Goal: Task Accomplishment & Management: Complete application form

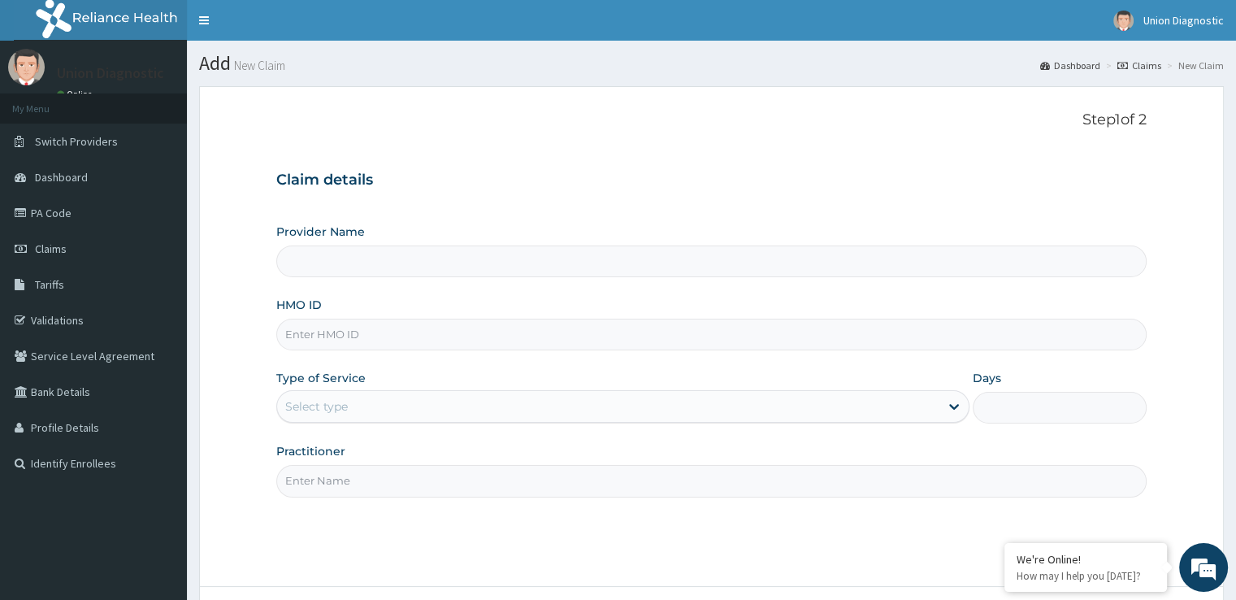
type input "Union Diagnostic- VI"
click at [400, 332] on input "HMO ID" at bounding box center [710, 335] width 869 height 32
click at [59, 214] on link "PA Code" at bounding box center [93, 213] width 187 height 36
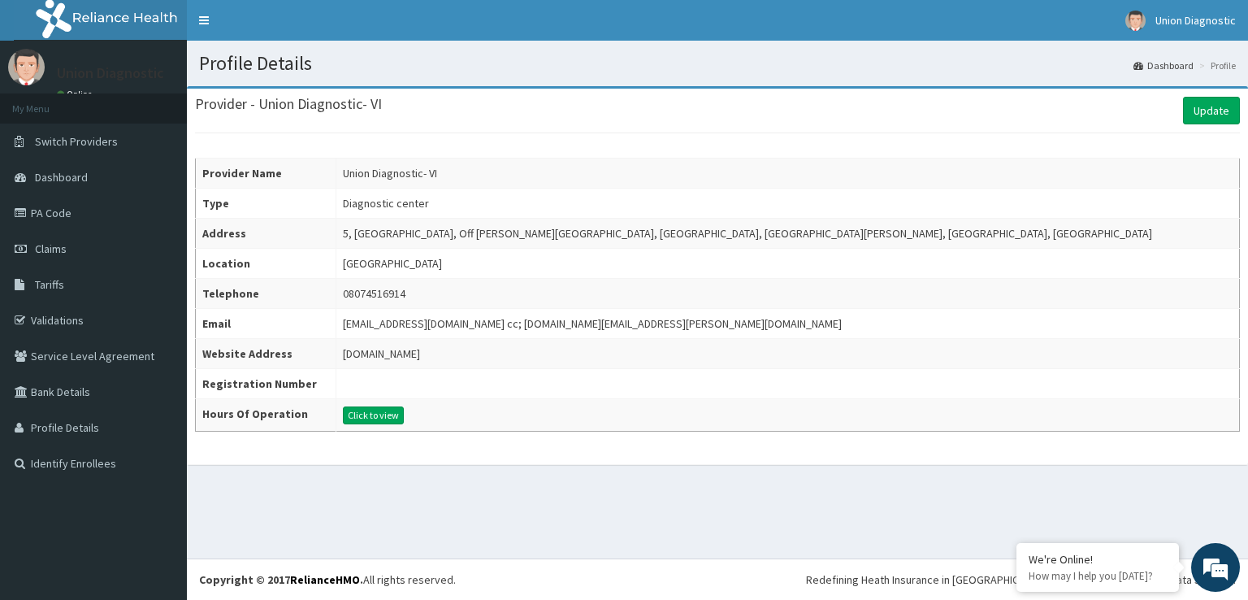
click at [475, 177] on td "Union Diagnostic- VI" at bounding box center [788, 173] width 904 height 30
click at [475, 170] on td "Union Diagnostic- VI" at bounding box center [788, 173] width 904 height 30
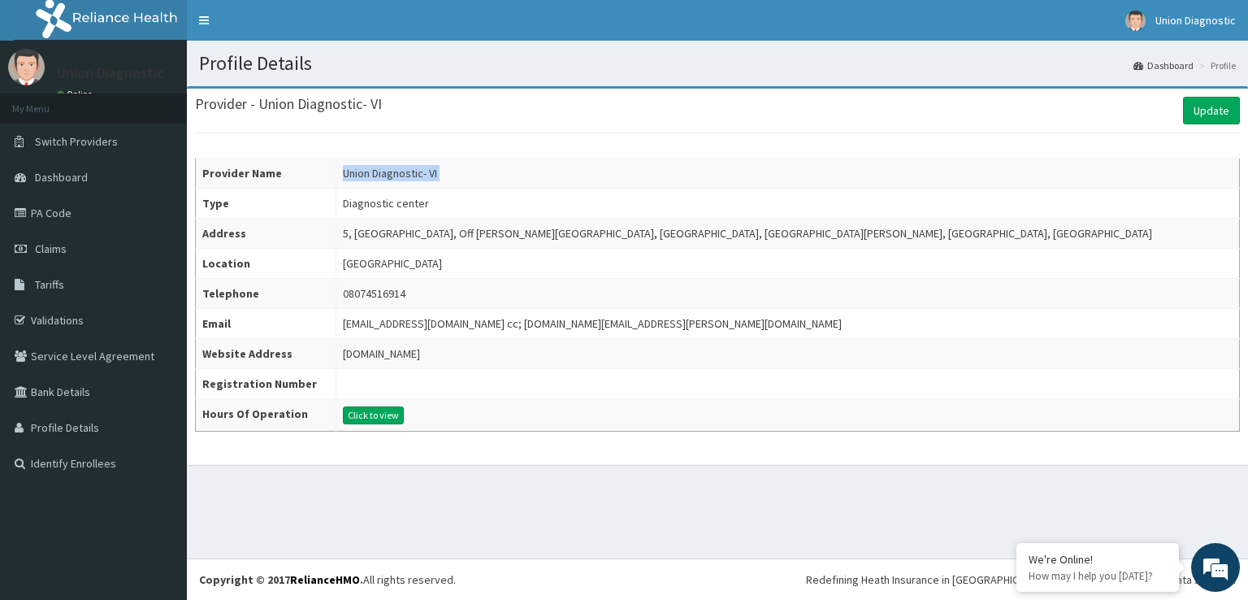
click at [475, 170] on td "Union Diagnostic- VI" at bounding box center [788, 173] width 904 height 30
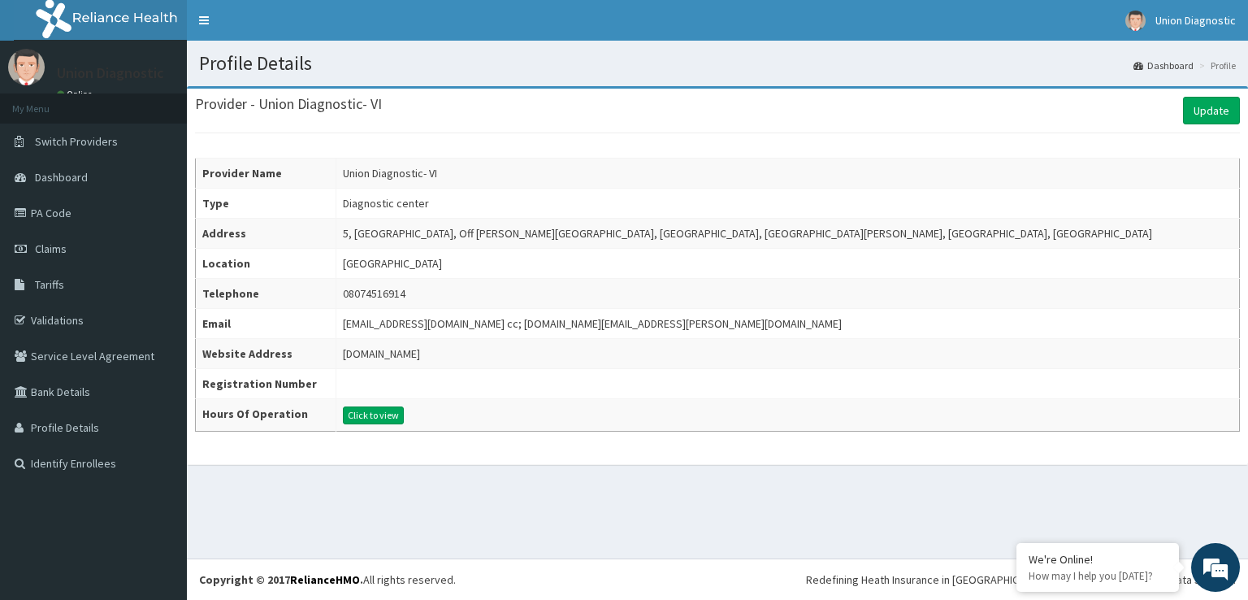
click at [474, 170] on td "Union Diagnostic- VI" at bounding box center [788, 173] width 904 height 30
click at [79, 171] on span "Dashboard" at bounding box center [61, 177] width 53 height 15
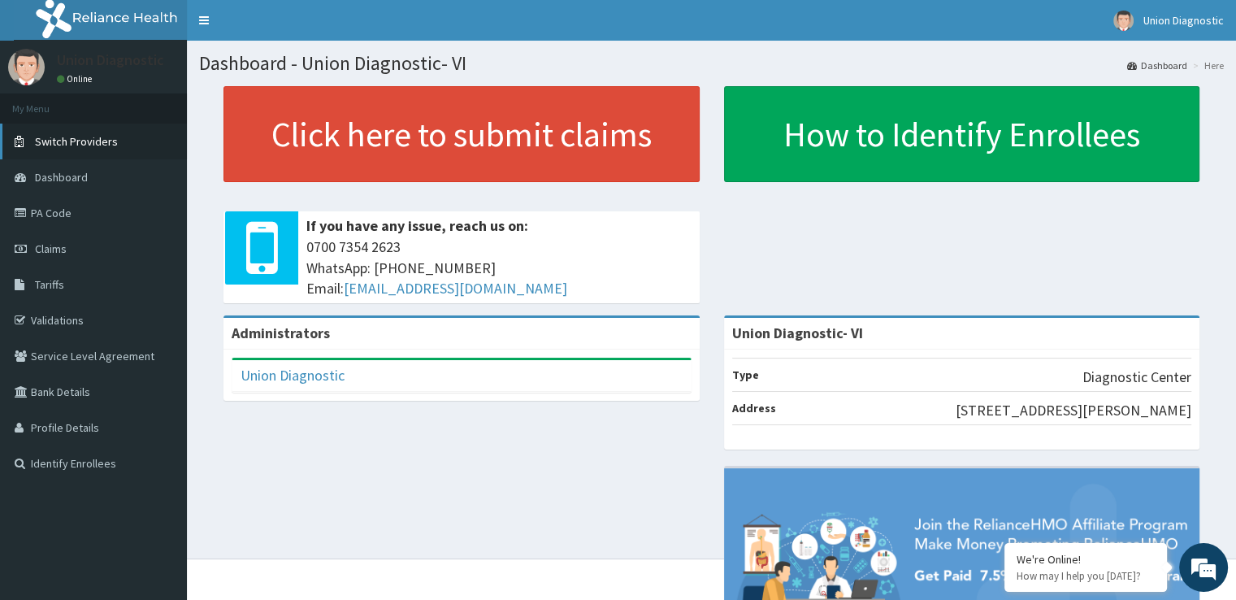
click at [88, 144] on span "Switch Providers" at bounding box center [76, 141] width 83 height 15
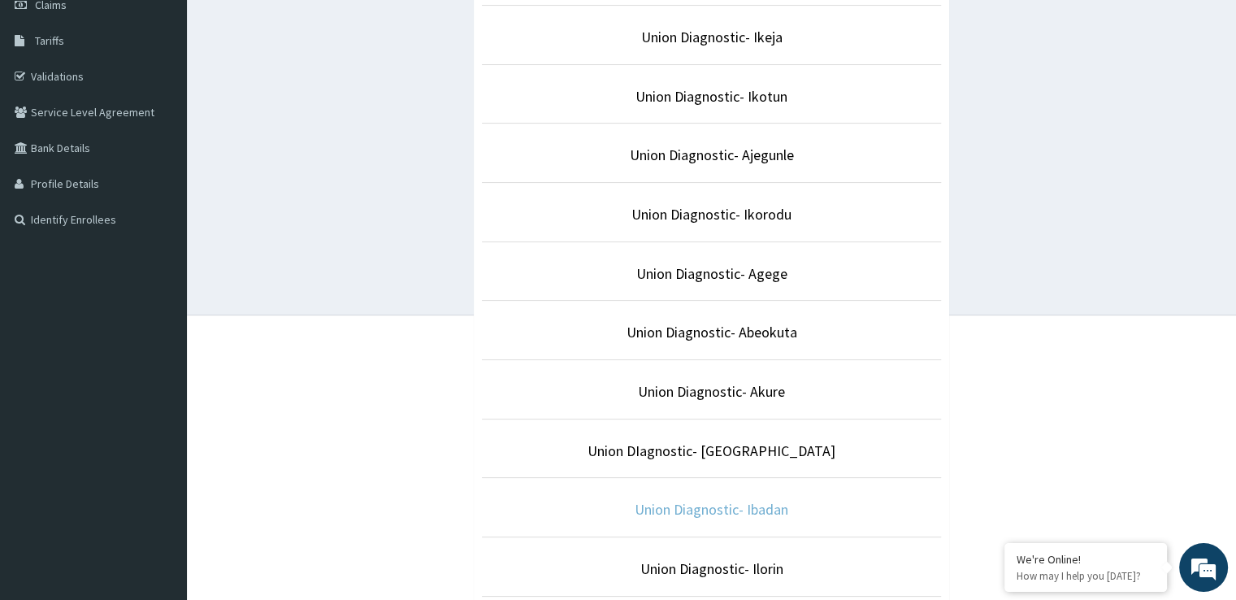
scroll to position [488, 0]
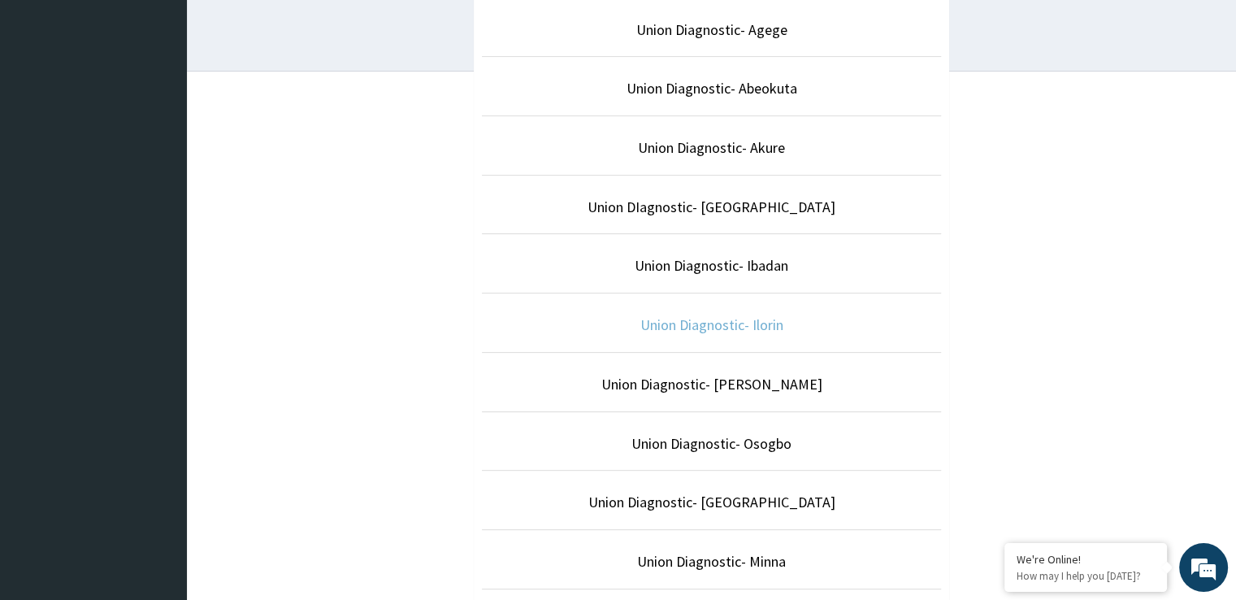
click at [728, 326] on link "Union Diagnostic- Ilorin" at bounding box center [711, 324] width 143 height 19
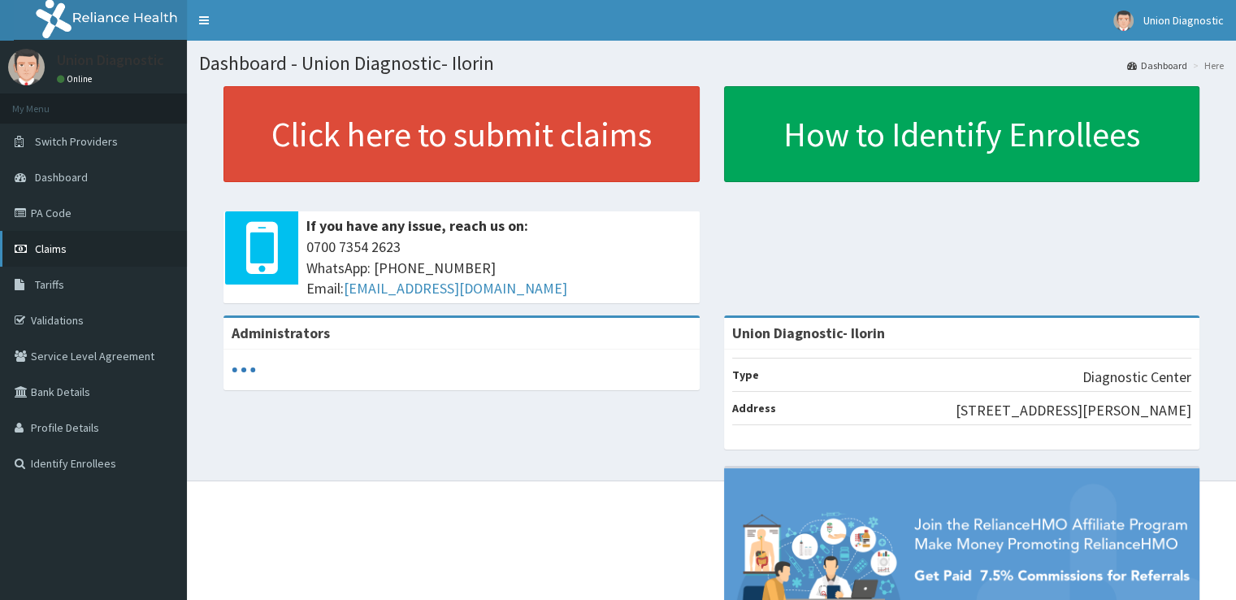
click at [76, 261] on link "Claims" at bounding box center [93, 249] width 187 height 36
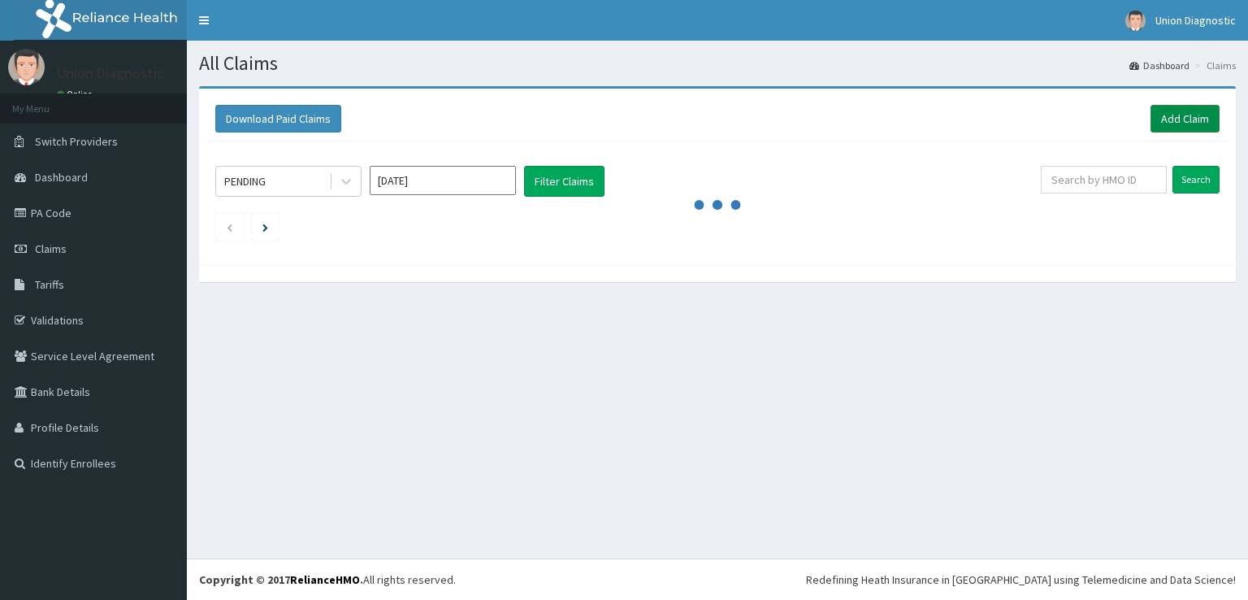
click at [1194, 115] on link "Add Claim" at bounding box center [1185, 119] width 69 height 28
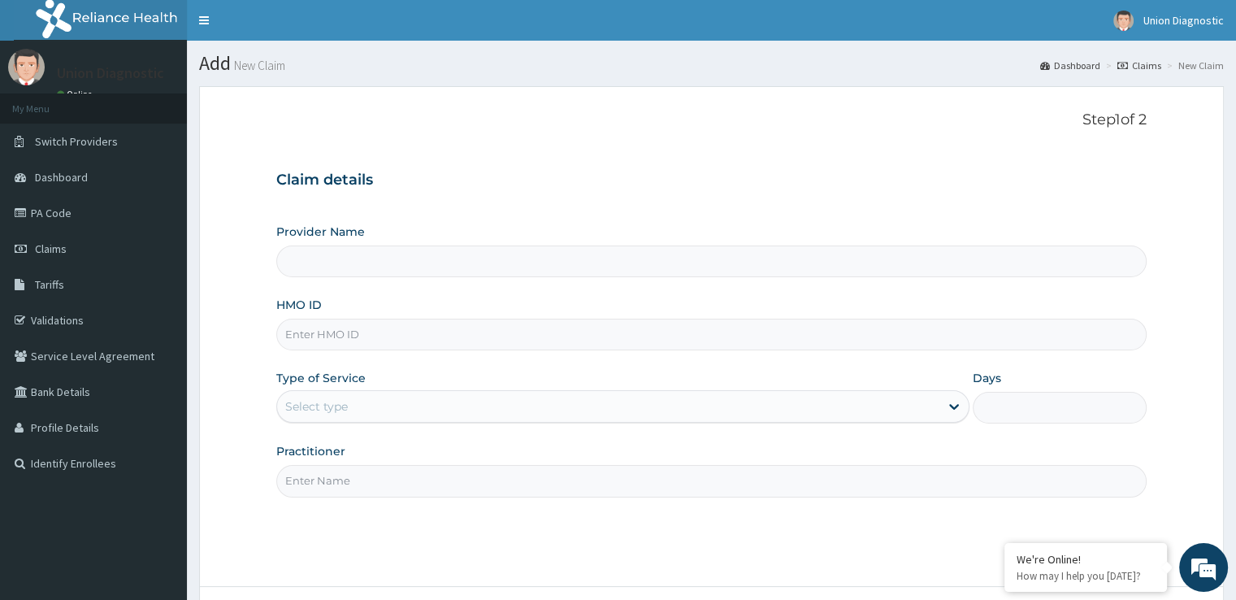
type input "Union Diagnostic- Ilorin"
click at [286, 338] on input "HMO ID" at bounding box center [710, 335] width 869 height 32
type input "RBN/10028/C"
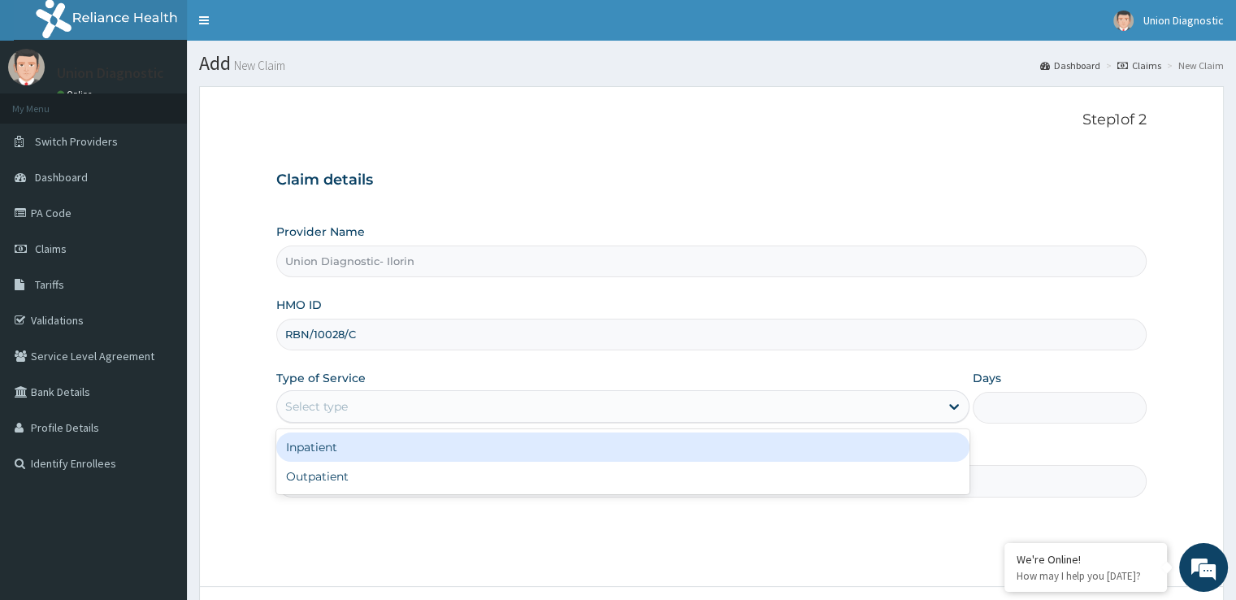
click at [364, 404] on div "Select type" at bounding box center [608, 406] width 662 height 26
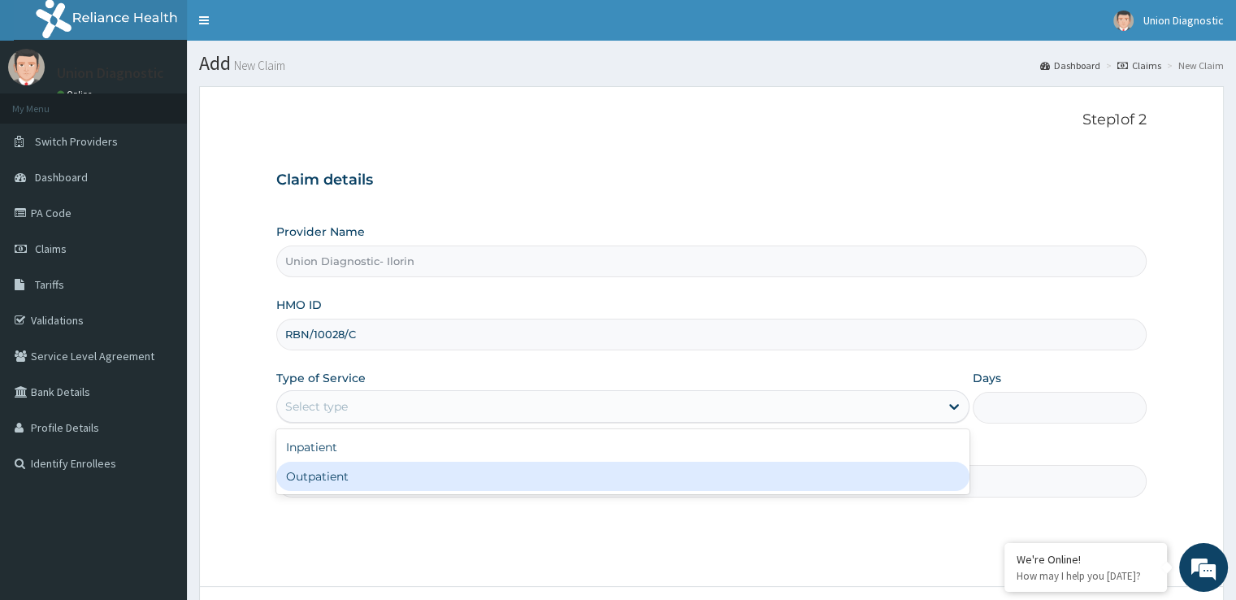
click at [332, 477] on div "Outpatient" at bounding box center [622, 476] width 693 height 29
type input "1"
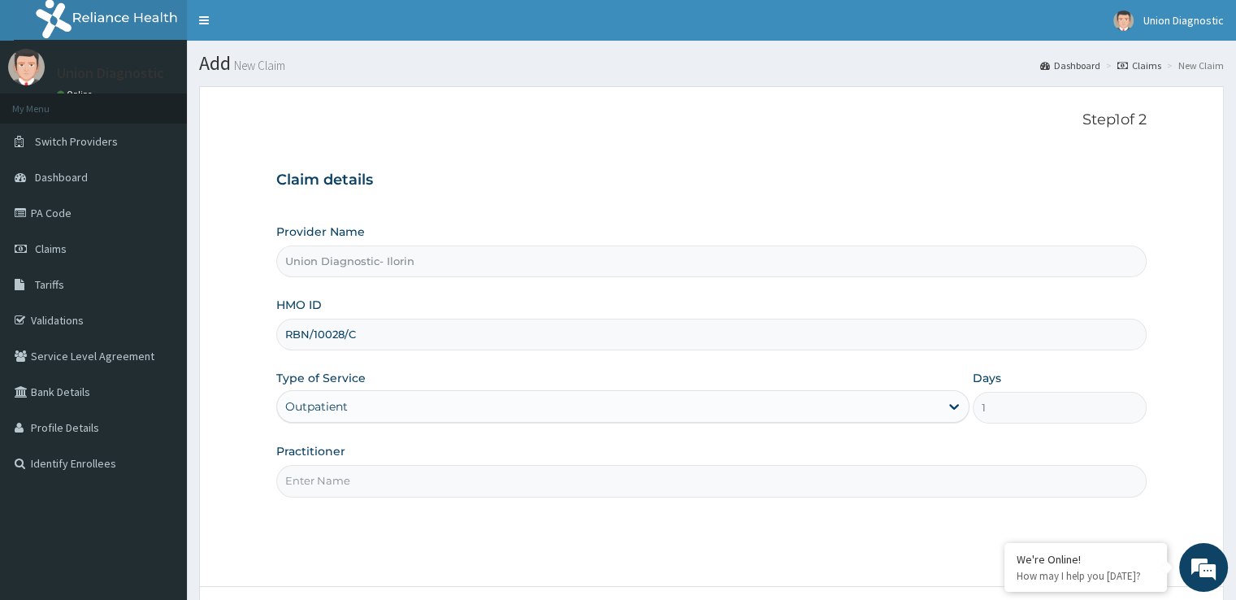
click at [354, 474] on input "Practitioner" at bounding box center [710, 481] width 869 height 32
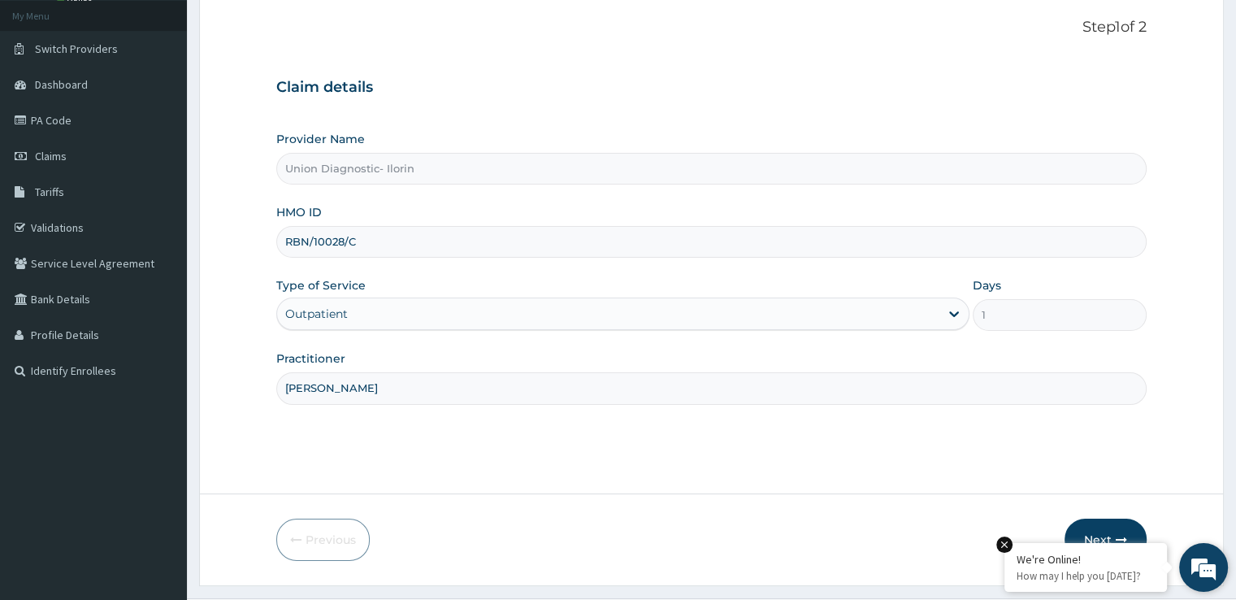
scroll to position [132, 0]
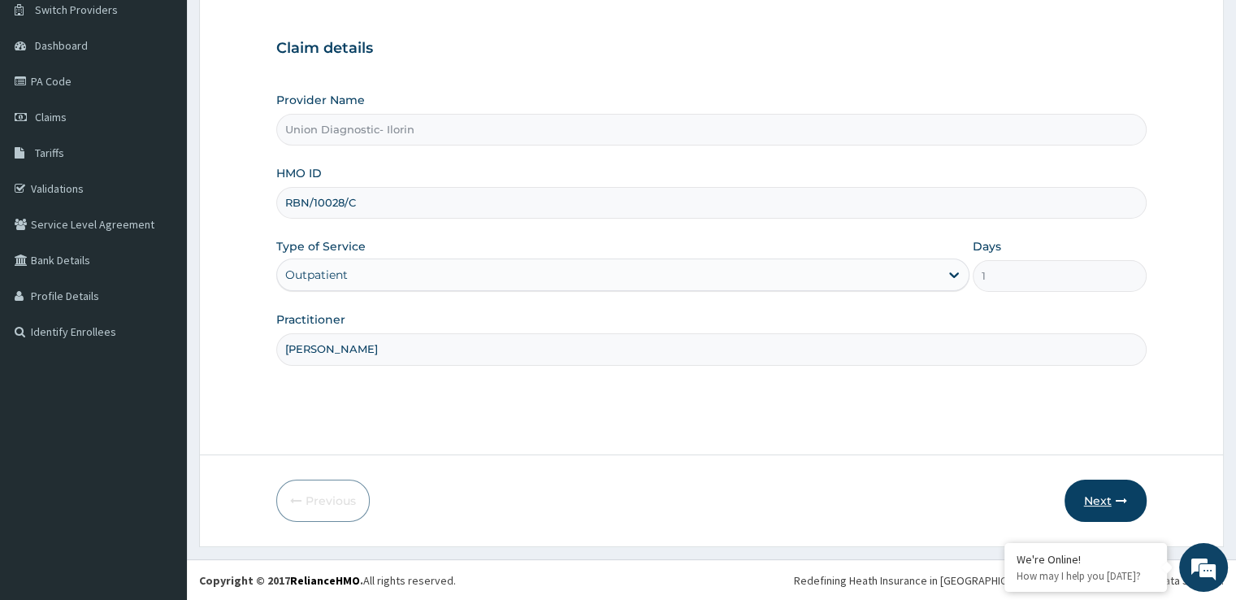
type input "NURUDEEN AMINAT"
click at [1102, 496] on button "Next" at bounding box center [1105, 500] width 82 height 42
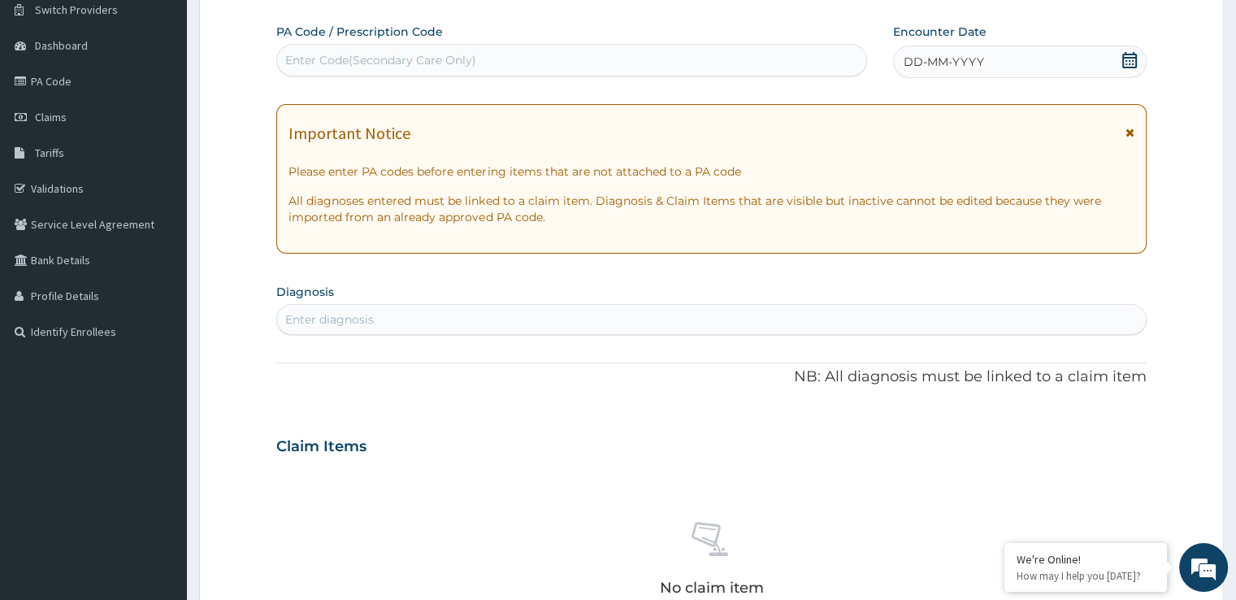
click at [315, 59] on div "Enter Code(Secondary Care Only)" at bounding box center [380, 60] width 191 height 16
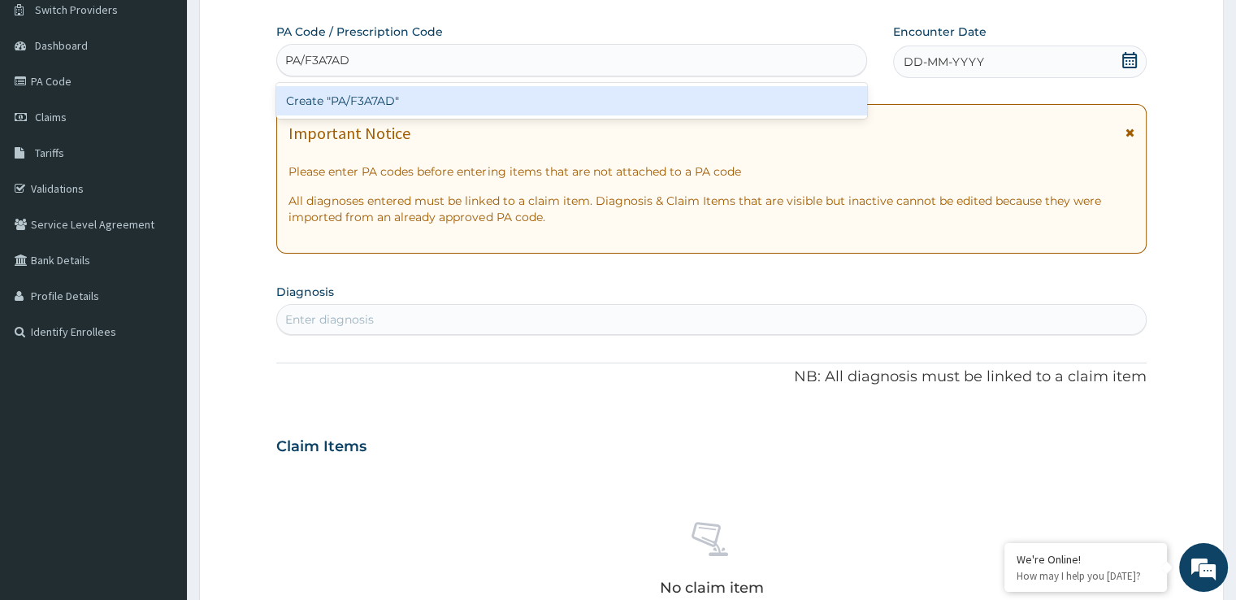
type input "PA/F3A7AD"
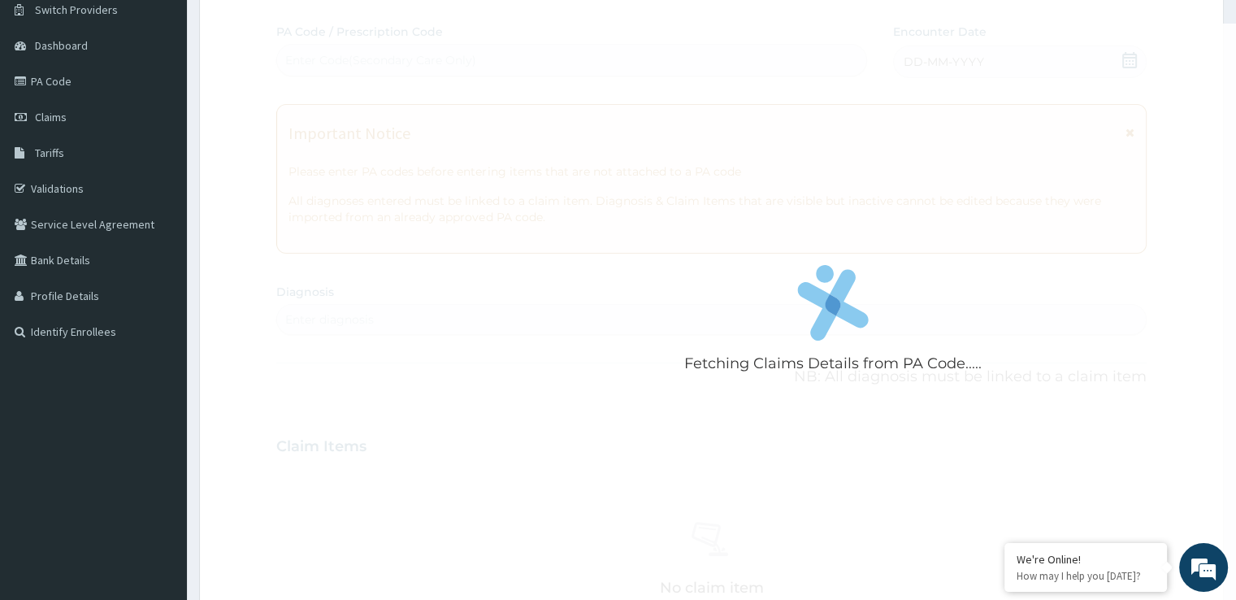
click at [603, 166] on div "Fetching Claims Details from PA Code..... PA Code / Prescription Code Enter Cod…" at bounding box center [710, 444] width 869 height 841
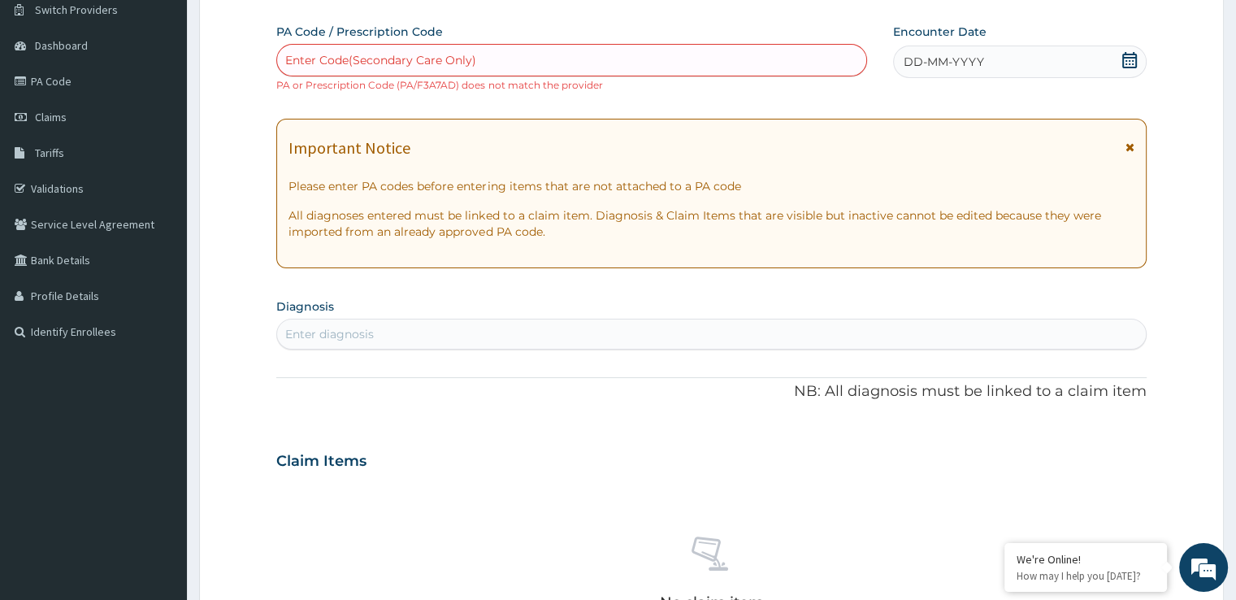
click at [591, 77] on div "Enter Code(Secondary Care Only) PA or Prescription Code (PA/F3A7AD) does not ma…" at bounding box center [571, 68] width 591 height 49
click at [589, 92] on div "Enter Code(Secondary Care Only) PA or Prescription Code (PA/F3A7AD) does not ma…" at bounding box center [571, 68] width 591 height 49
click at [605, 58] on div "Enter Code(Secondary Care Only)" at bounding box center [571, 60] width 589 height 26
click at [73, 75] on link "PA Code" at bounding box center [93, 81] width 187 height 36
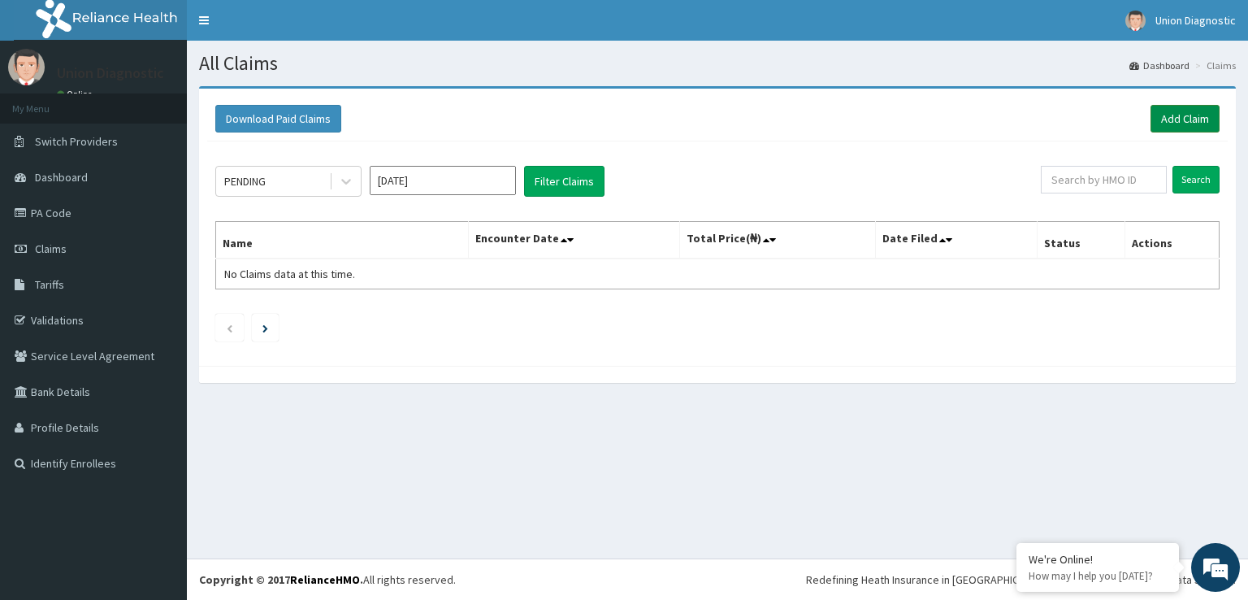
click at [1203, 110] on link "Add Claim" at bounding box center [1185, 119] width 69 height 28
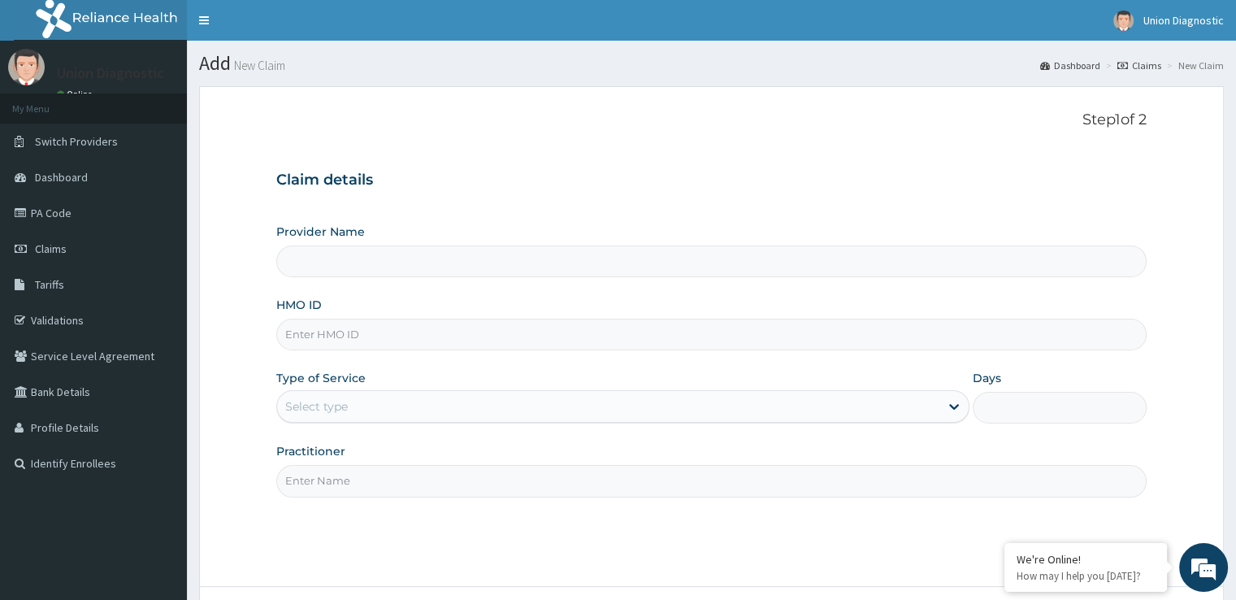
click at [415, 329] on input "HMO ID" at bounding box center [710, 335] width 869 height 32
type input "Union Diagnostic- Ilorin"
type input "RBN/10028/C"
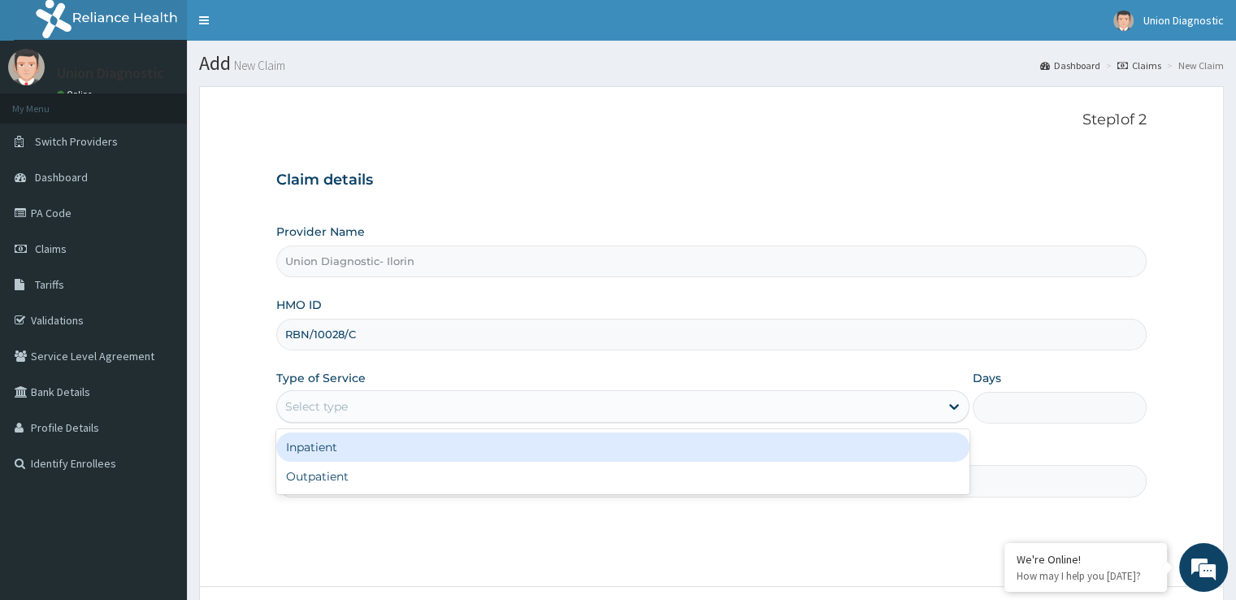
click at [416, 414] on div "Select type" at bounding box center [608, 406] width 662 height 26
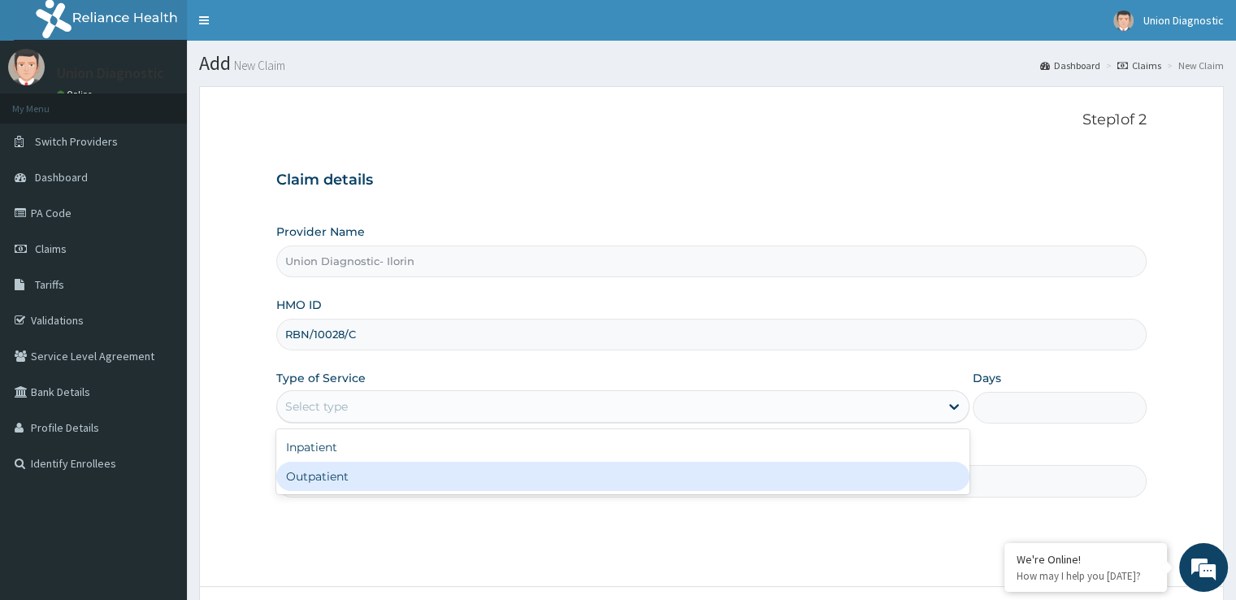
click at [368, 471] on div "Outpatient" at bounding box center [622, 476] width 693 height 29
type input "1"
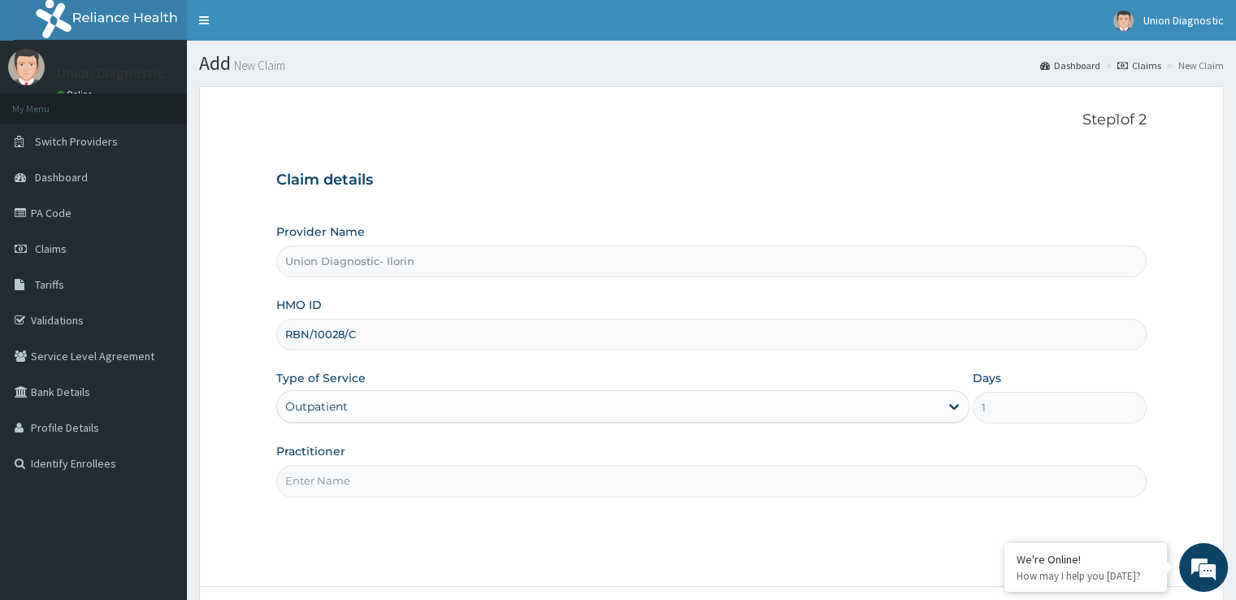
click at [384, 478] on input "Practitioner" at bounding box center [710, 481] width 869 height 32
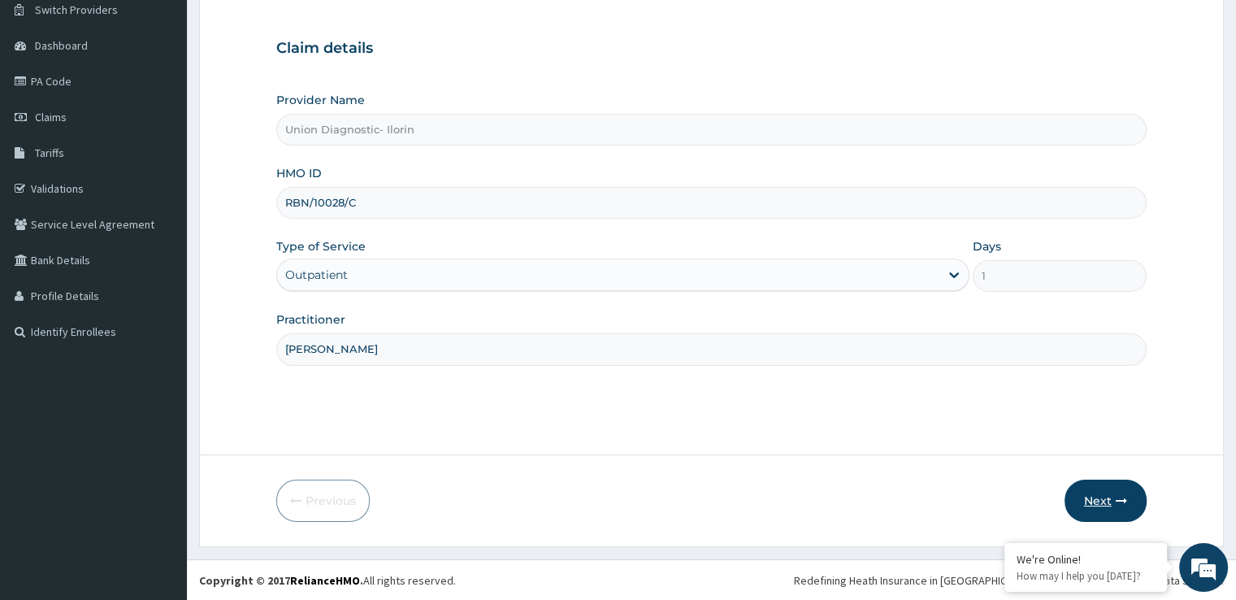
type input "[PERSON_NAME]"
click at [1097, 499] on button "Next" at bounding box center [1105, 500] width 82 height 42
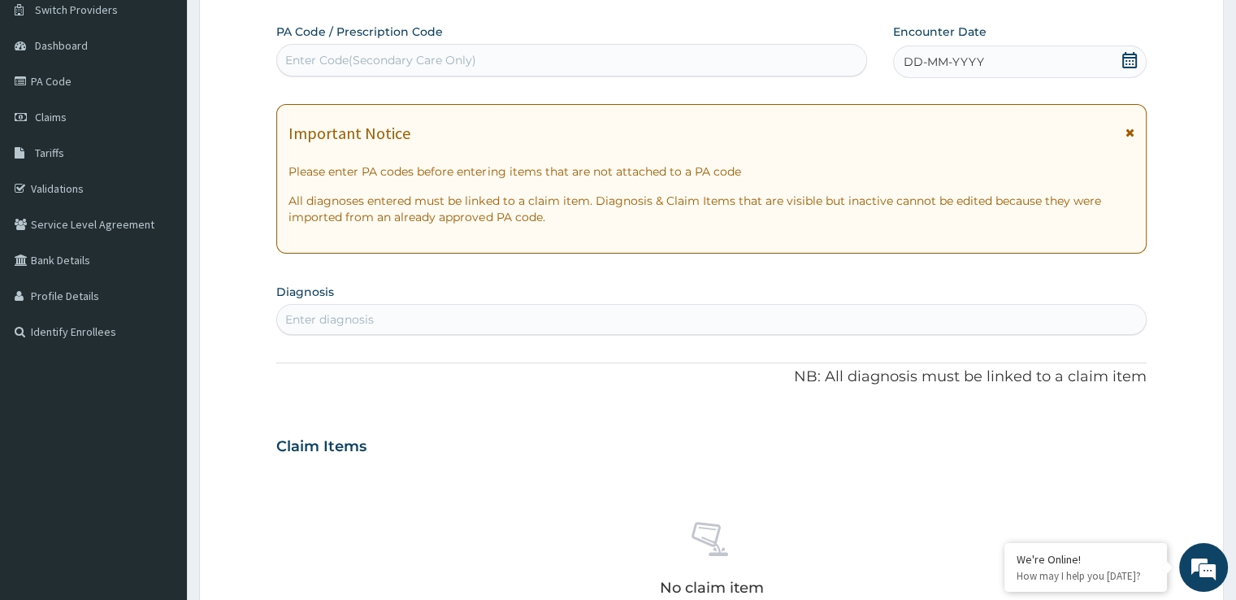
click at [492, 58] on div "Enter Code(Secondary Care Only)" at bounding box center [571, 60] width 589 height 26
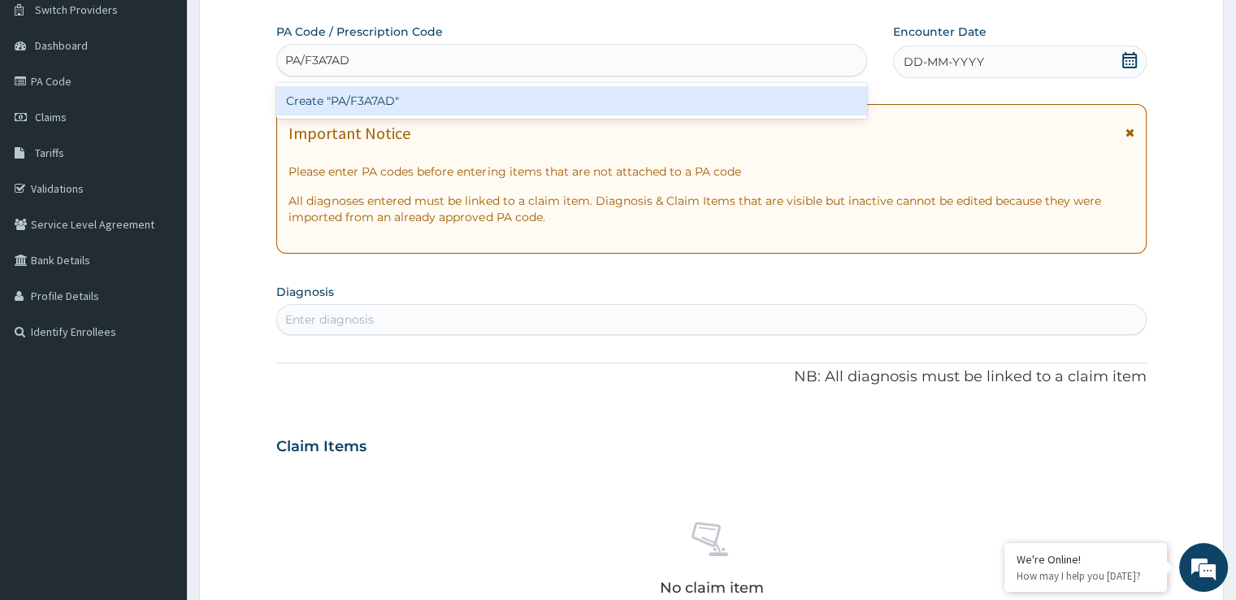
type input "PA/F3A7AD"
click at [614, 151] on div "PA Code / Prescription Code option Create "PA/F3A7AD" focused, 1 of 1. 1 result…" at bounding box center [710, 444] width 869 height 841
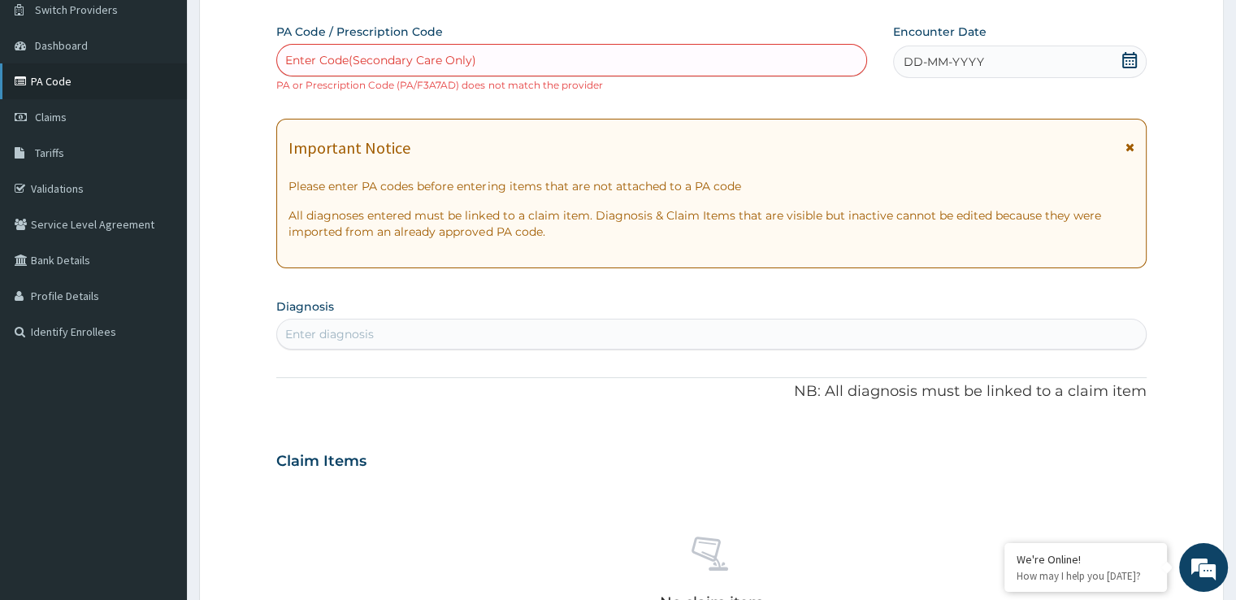
click at [108, 76] on link "PA Code" at bounding box center [93, 81] width 187 height 36
